Goal: Transaction & Acquisition: Obtain resource

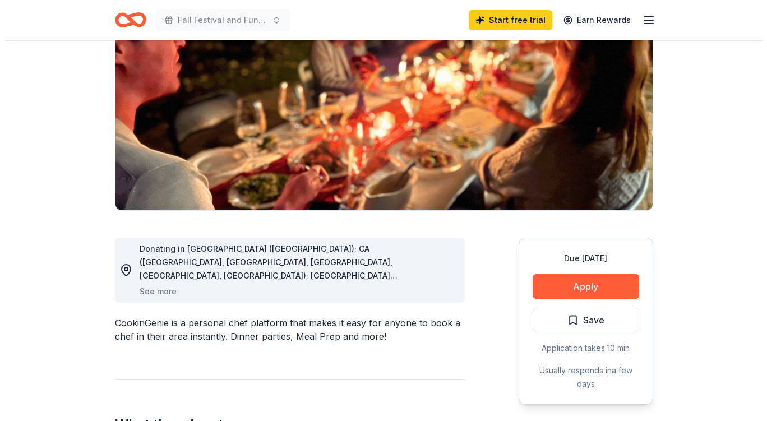
scroll to position [141, 0]
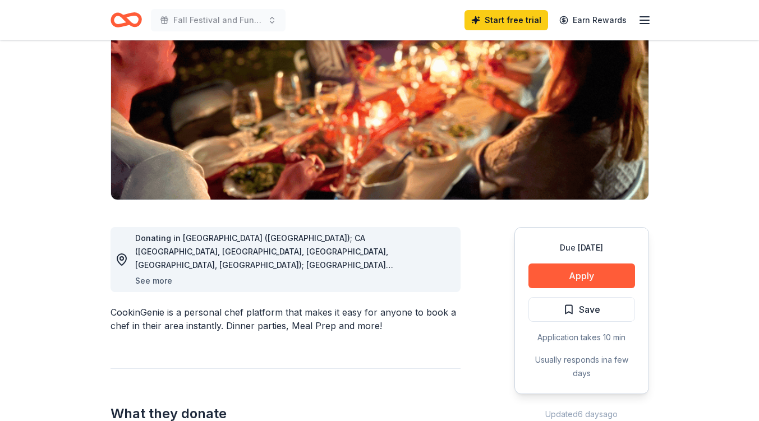
click at [164, 281] on button "See more" at bounding box center [153, 280] width 37 height 13
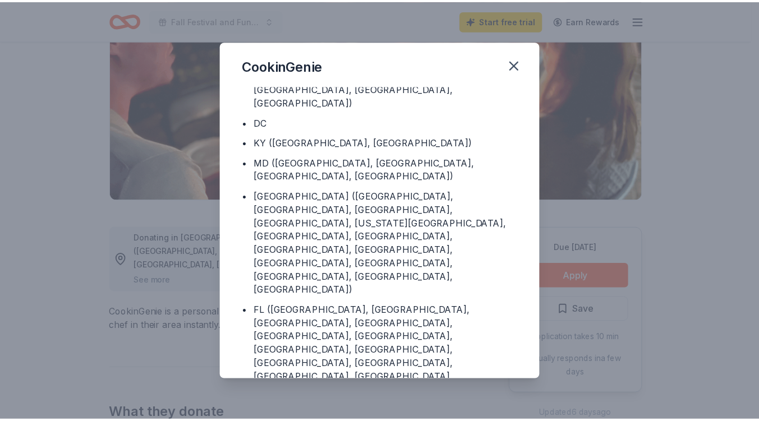
scroll to position [122, 0]
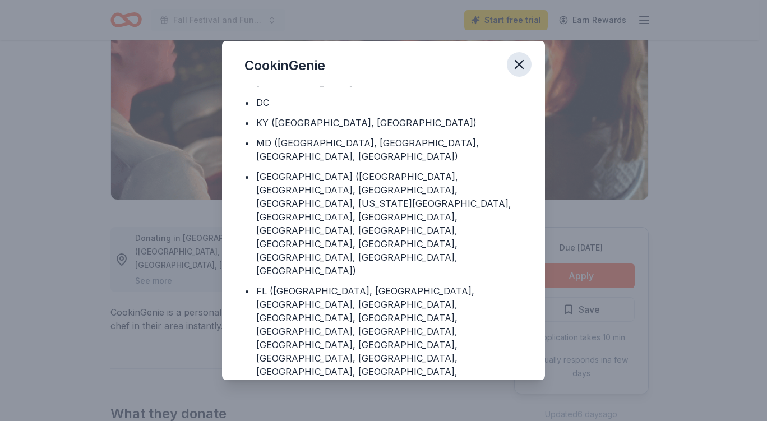
click at [518, 62] on icon "button" at bounding box center [519, 65] width 16 height 16
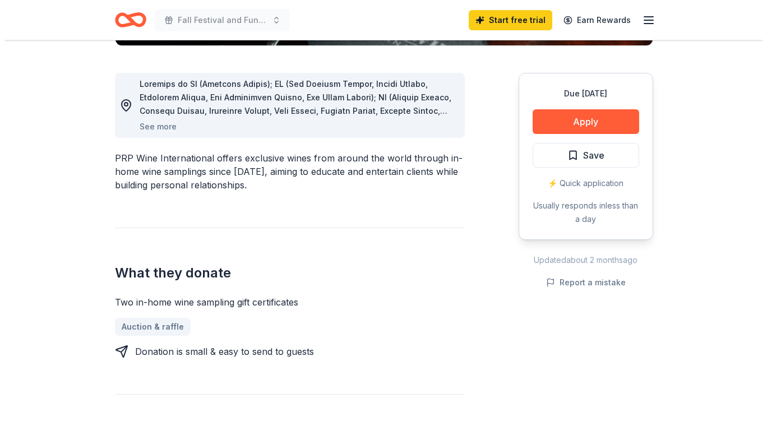
scroll to position [295, 0]
click at [140, 124] on button "See more" at bounding box center [153, 126] width 37 height 13
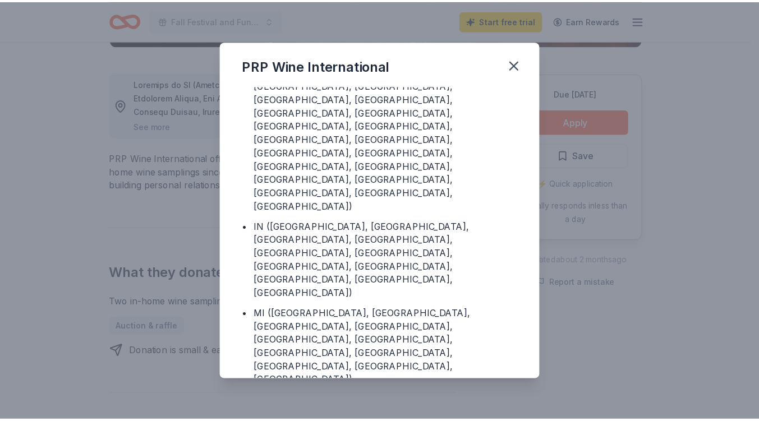
scroll to position [297, 0]
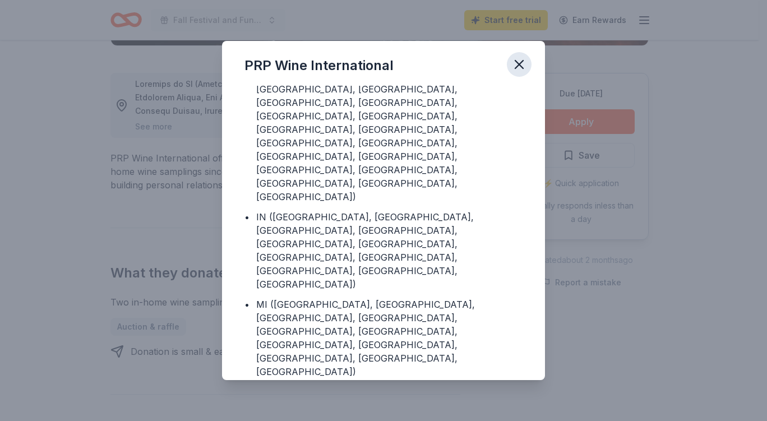
click at [520, 67] on icon "button" at bounding box center [519, 65] width 16 height 16
